Goal: Check status: Check status

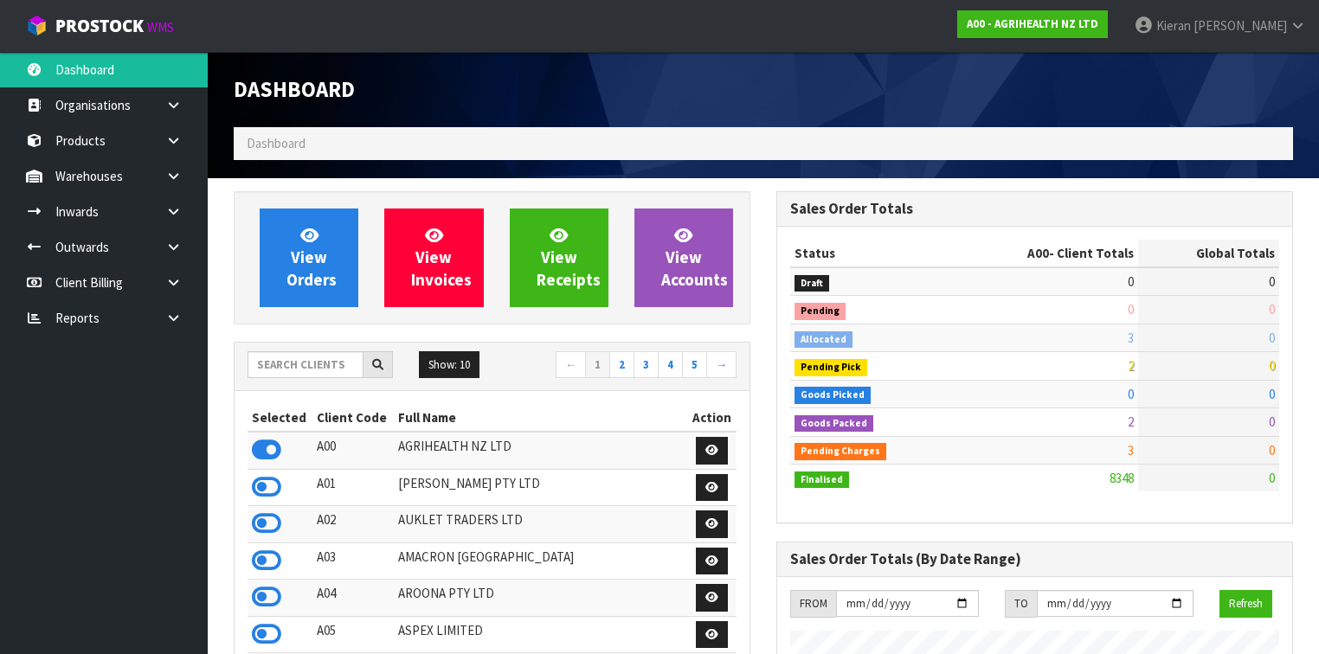
scroll to position [1305, 542]
click at [315, 360] on input "text" at bounding box center [305, 364] width 116 height 27
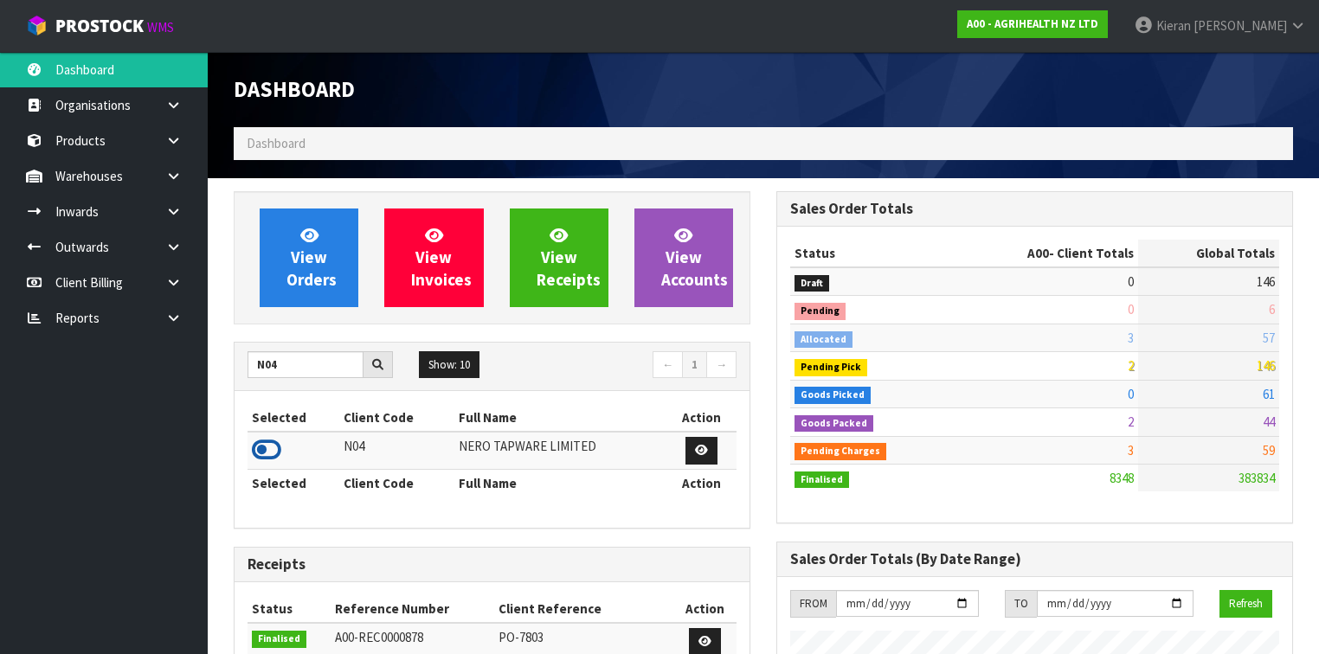
click at [252, 444] on icon at bounding box center [266, 450] width 29 height 26
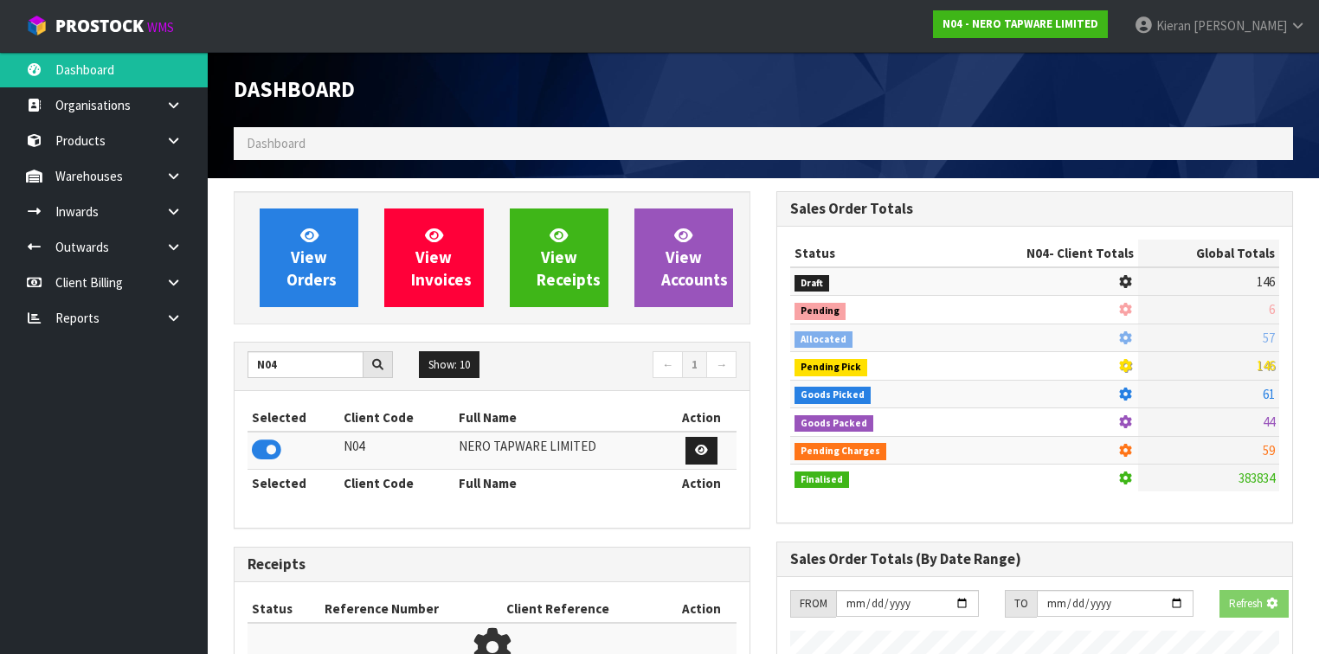
scroll to position [1434, 542]
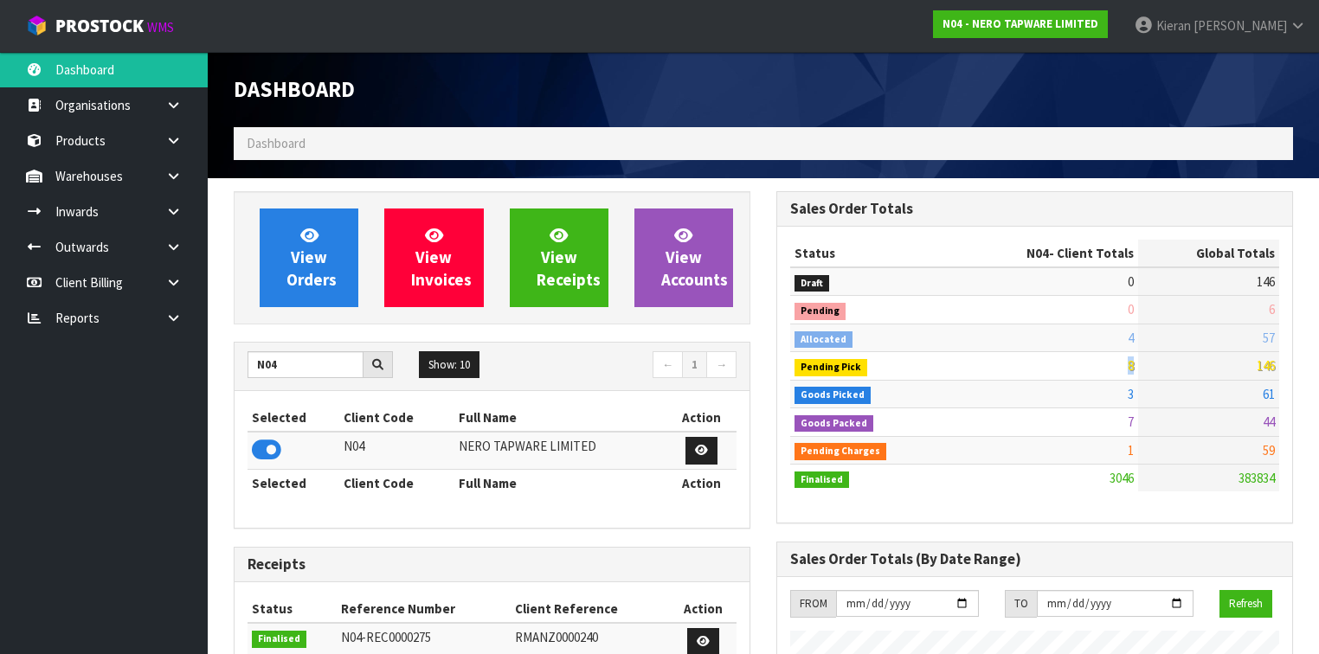
drag, startPoint x: 1114, startPoint y: 367, endPoint x: 1104, endPoint y: 364, distance: 10.7
click at [1104, 364] on tr "Pending Pick 8 146" at bounding box center [1034, 366] width 489 height 28
click at [1129, 363] on span "8" at bounding box center [1130, 365] width 6 height 16
drag, startPoint x: 1132, startPoint y: 363, endPoint x: 1120, endPoint y: 364, distance: 12.1
click at [1120, 364] on td "8" at bounding box center [1044, 366] width 187 height 28
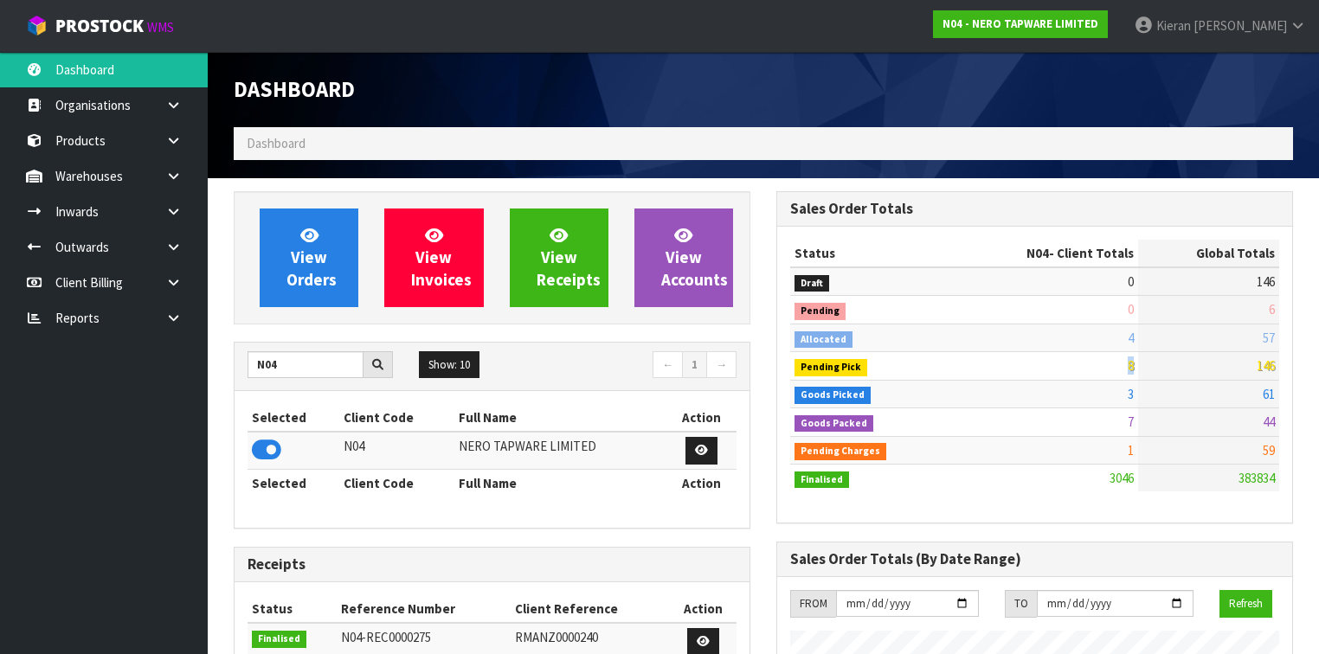
click at [1120, 364] on td "8" at bounding box center [1044, 366] width 187 height 28
click at [1119, 364] on td "8" at bounding box center [1044, 366] width 187 height 28
click at [1118, 363] on td "8" at bounding box center [1044, 366] width 187 height 28
drag, startPoint x: 286, startPoint y: 358, endPoint x: 247, endPoint y: 363, distance: 39.3
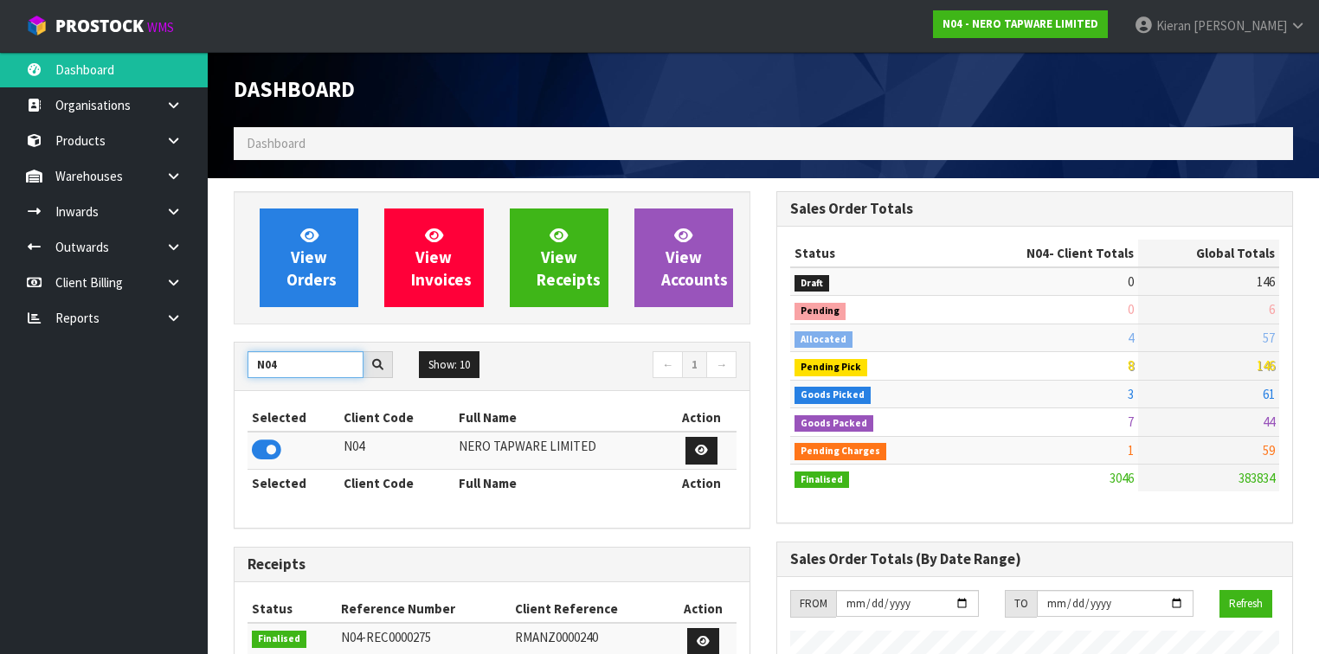
click at [247, 363] on input "N04" at bounding box center [305, 364] width 116 height 27
type input "K01"
click at [256, 454] on icon at bounding box center [266, 450] width 29 height 26
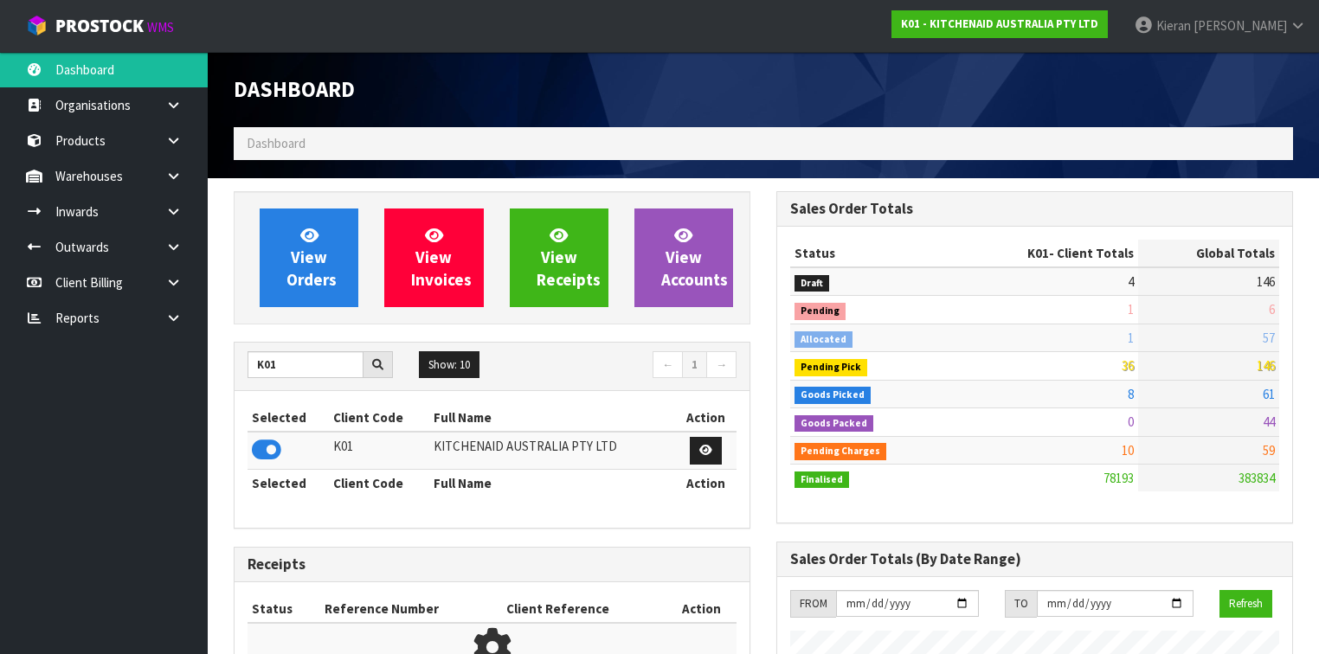
scroll to position [1305, 542]
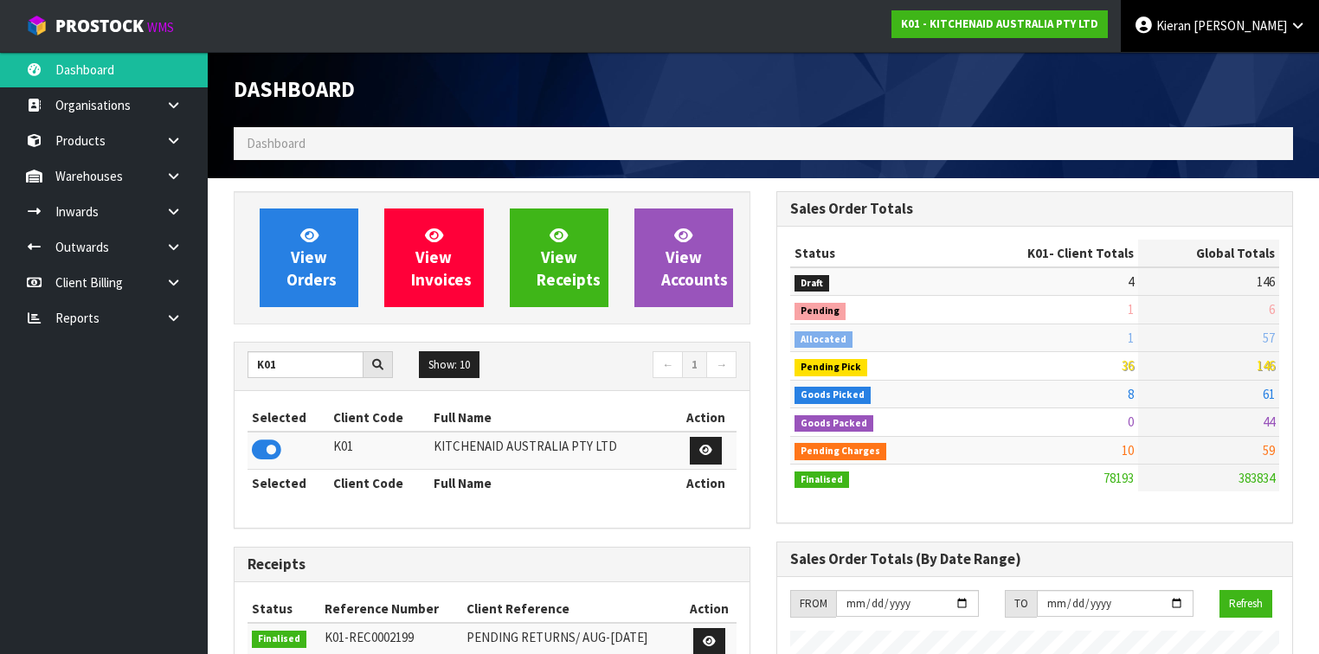
click at [1225, 17] on link "[PERSON_NAME]" at bounding box center [1219, 26] width 198 height 52
click at [1235, 63] on link "Logout" at bounding box center [1249, 68] width 137 height 23
